Goal: Find specific page/section: Find specific page/section

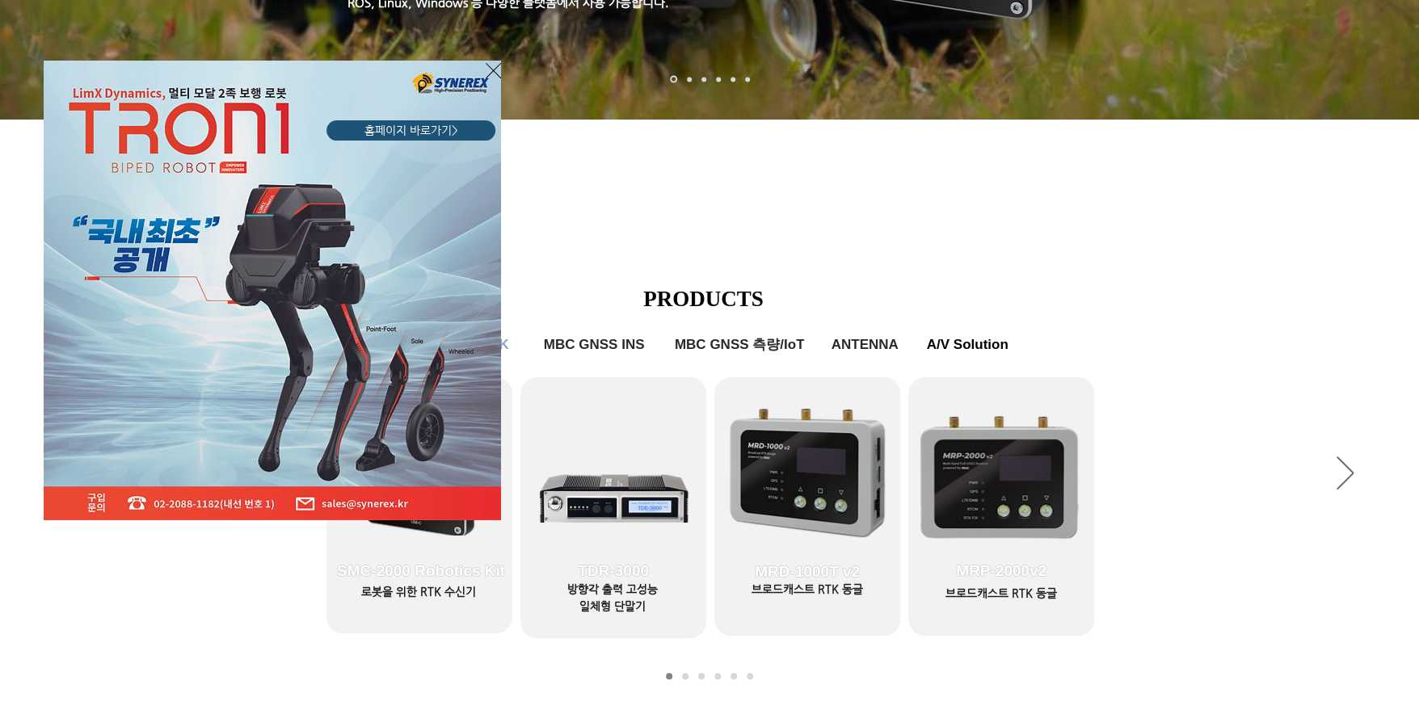
click at [491, 70] on icon "사이트로 돌아가기" at bounding box center [493, 71] width 15 height 20
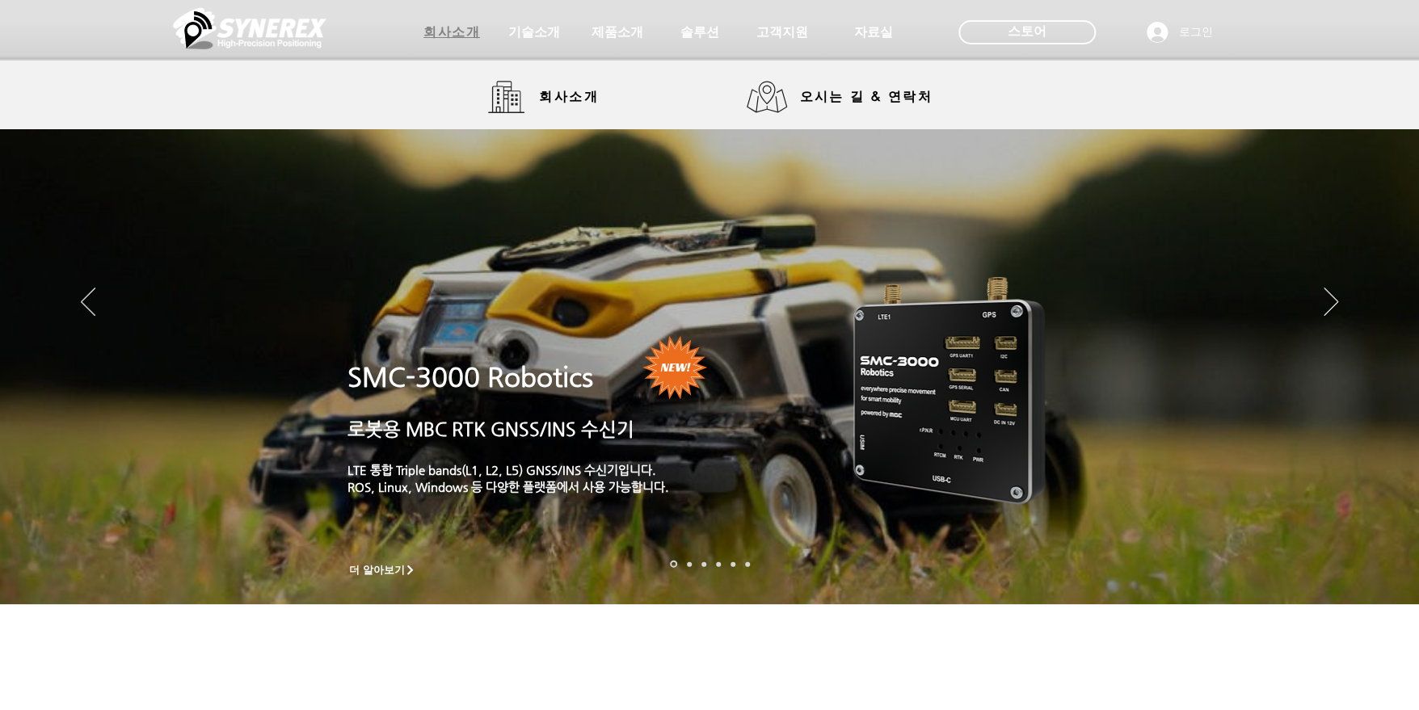
click at [461, 44] on span "회사소개" at bounding box center [451, 32] width 81 height 32
click at [550, 96] on span "회사소개" at bounding box center [569, 97] width 60 height 17
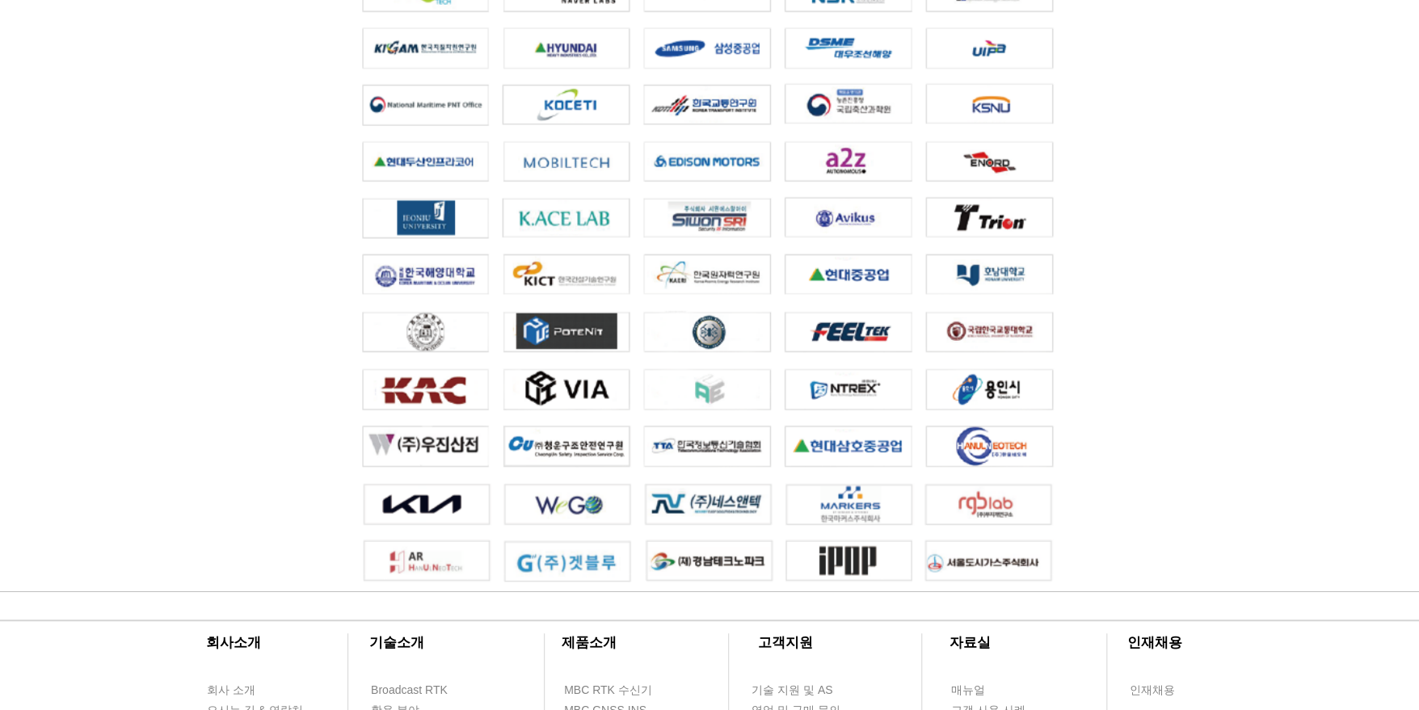
scroll to position [3627, 0]
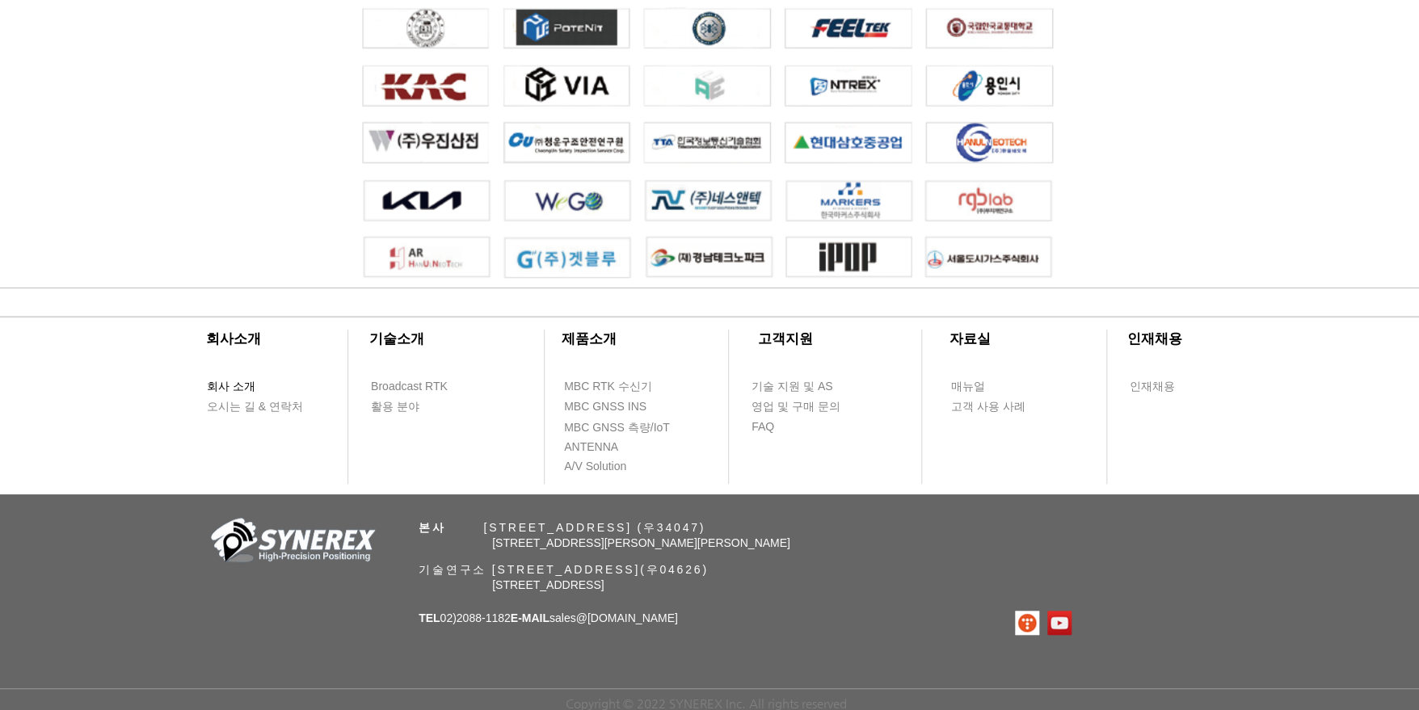
click at [238, 379] on span "회사 소개" at bounding box center [231, 387] width 48 height 16
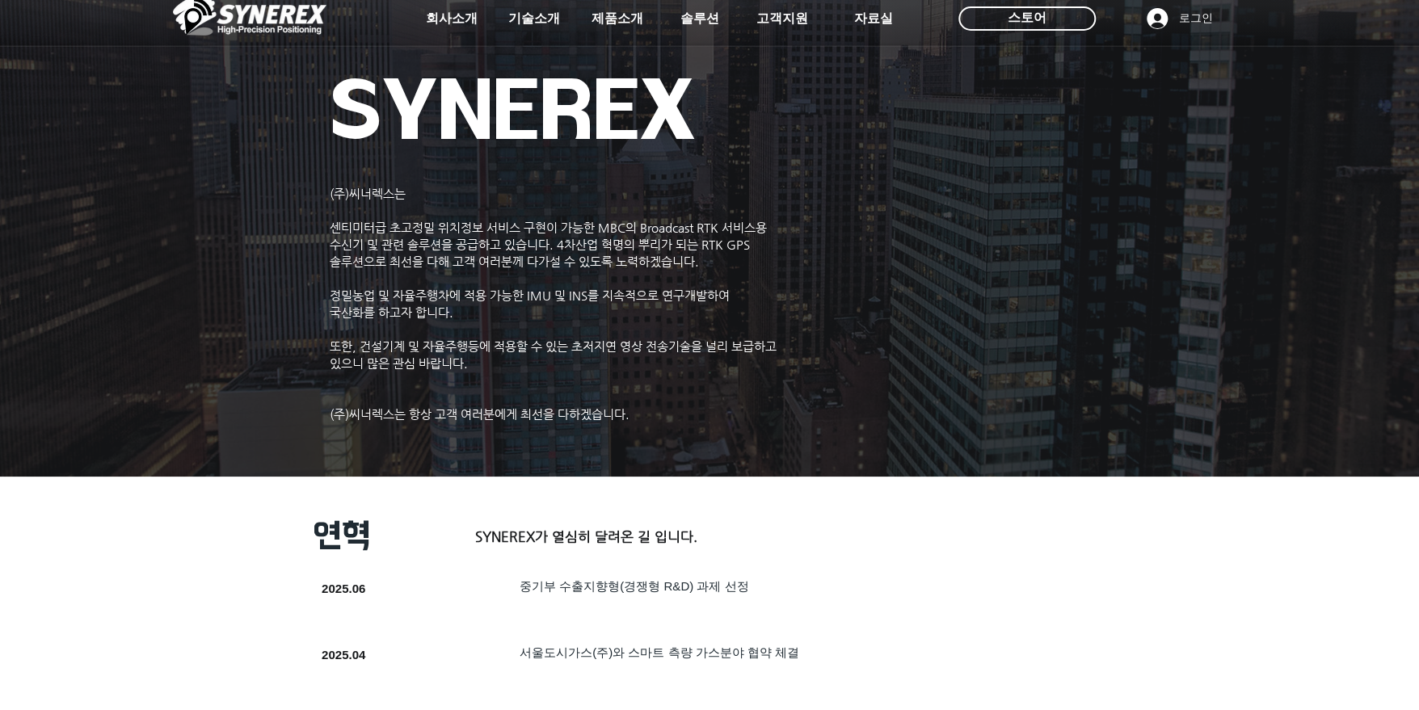
scroll to position [0, 0]
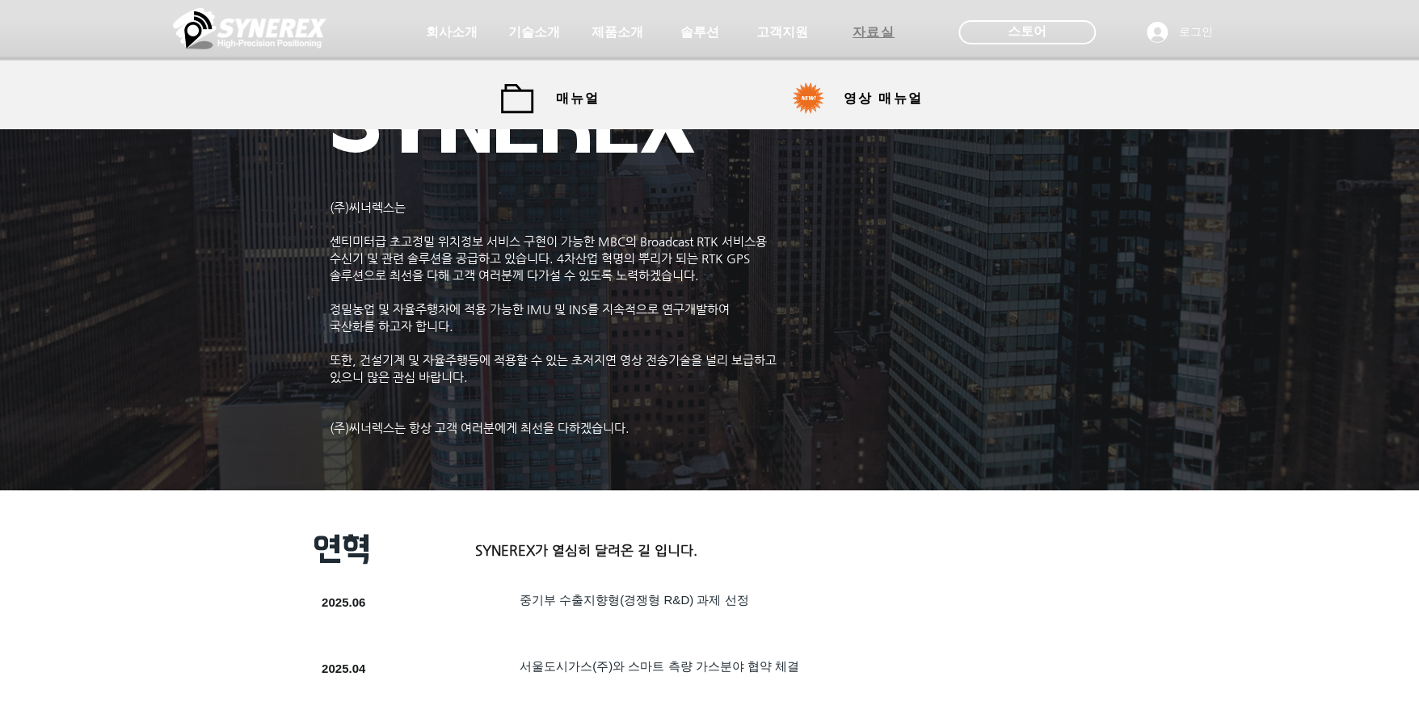
click at [875, 28] on span "자료실" at bounding box center [874, 32] width 43 height 17
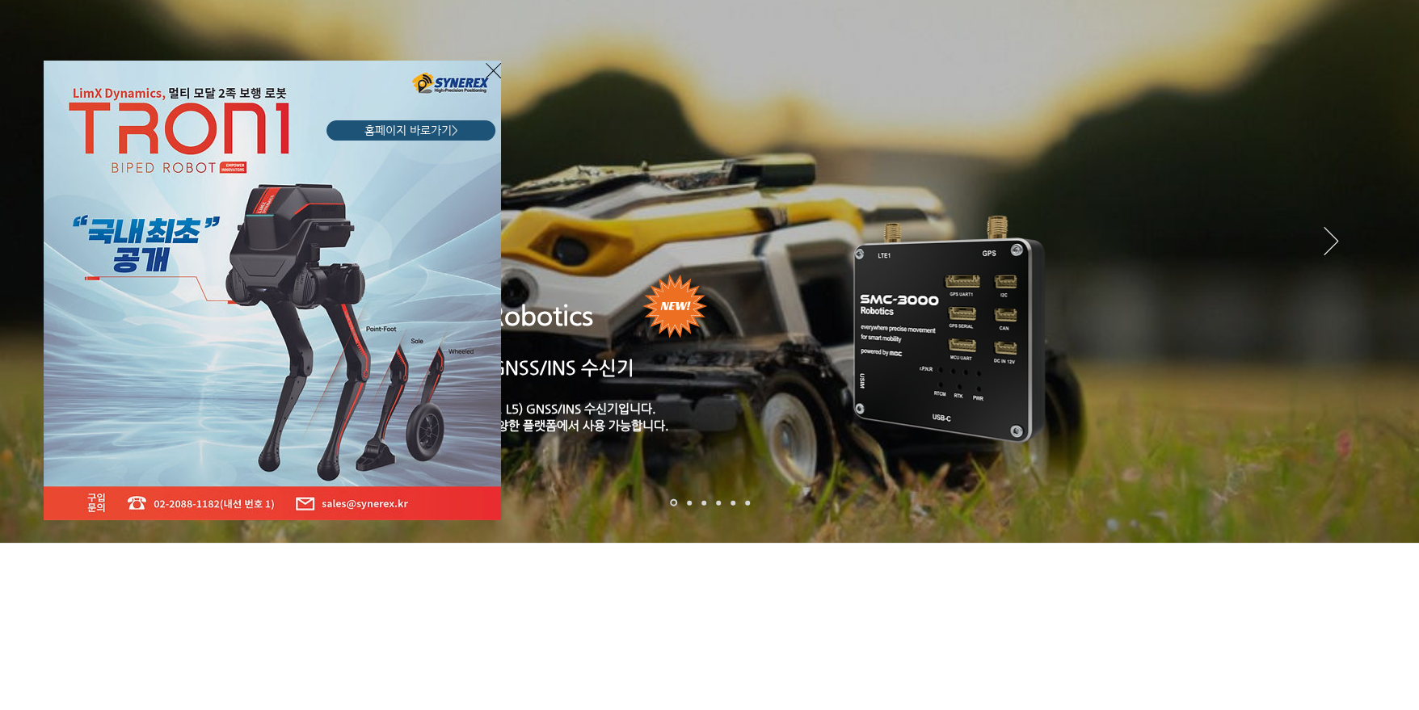
click at [489, 72] on icon "사이트로 돌아가기" at bounding box center [493, 71] width 15 height 20
